Goal: Task Accomplishment & Management: Manage account settings

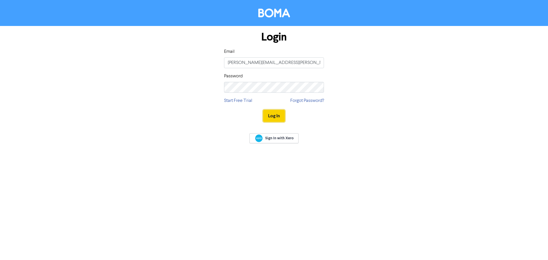
click at [267, 116] on button "Log In" at bounding box center [274, 116] width 22 height 12
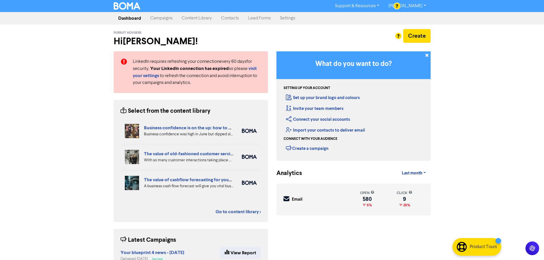
click at [232, 19] on link "Contacts" at bounding box center [229, 18] width 27 height 11
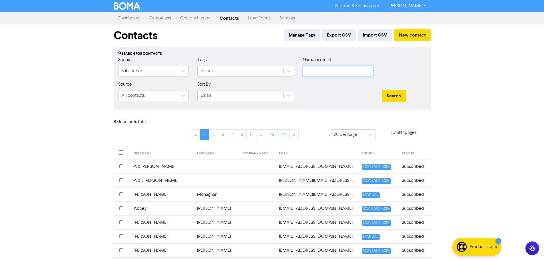
click at [335, 72] on input "text" at bounding box center [338, 71] width 71 height 11
type input "[PERSON_NAME]"
click at [382, 90] on button "Search" at bounding box center [394, 96] width 24 height 12
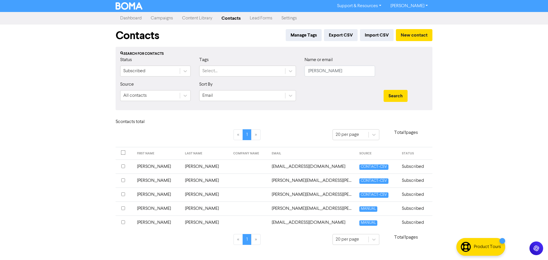
click at [160, 168] on td "[PERSON_NAME]" at bounding box center [158, 167] width 48 height 14
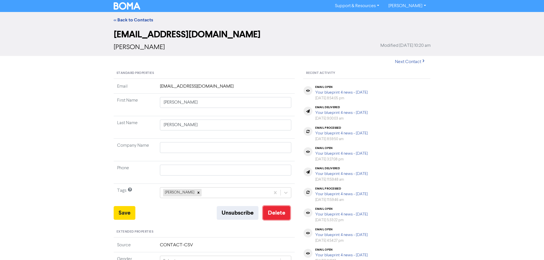
click at [280, 215] on button "Delete" at bounding box center [276, 213] width 27 height 14
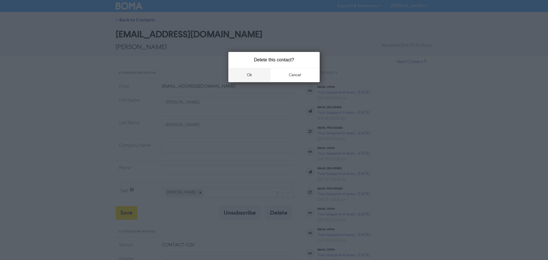
click at [256, 74] on button "ok" at bounding box center [249, 75] width 42 height 14
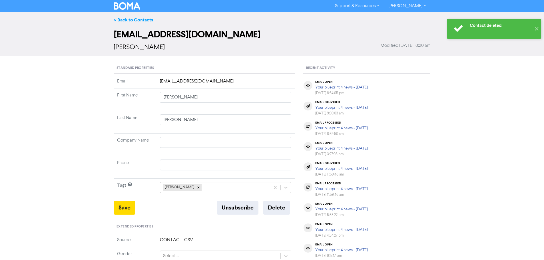
click at [131, 19] on link "<< Back to Contacts" at bounding box center [133, 20] width 39 height 6
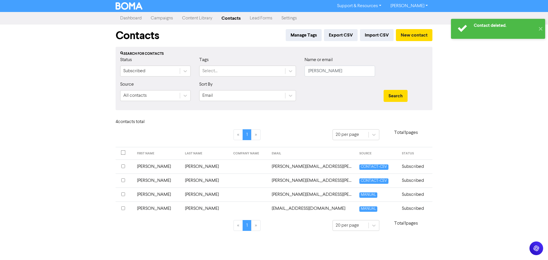
click at [156, 182] on td "[PERSON_NAME]" at bounding box center [158, 181] width 48 height 14
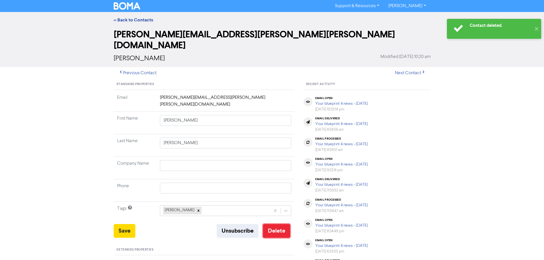
click at [274, 224] on button "Delete" at bounding box center [276, 231] width 27 height 14
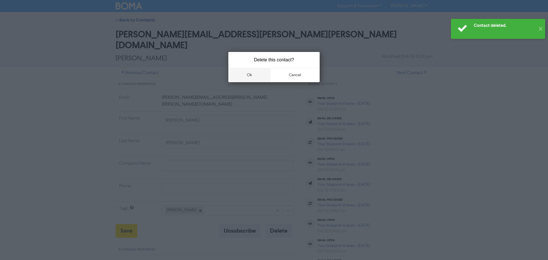
click at [255, 73] on button "ok" at bounding box center [249, 75] width 42 height 14
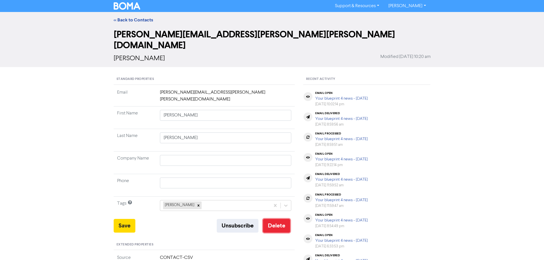
click at [290, 219] on button "Delete" at bounding box center [276, 226] width 27 height 14
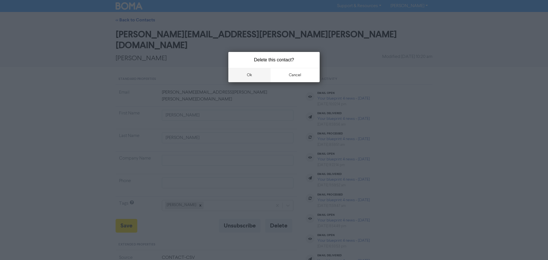
click at [262, 73] on button "ok" at bounding box center [249, 75] width 42 height 14
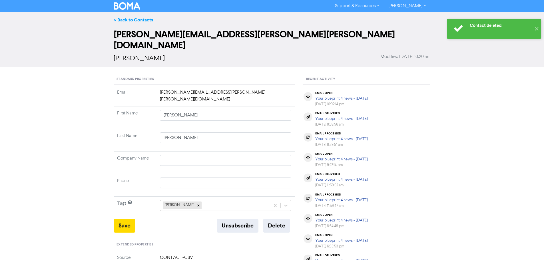
click at [131, 19] on link "<< Back to Contacts" at bounding box center [133, 20] width 39 height 6
